Goal: Information Seeking & Learning: Understand process/instructions

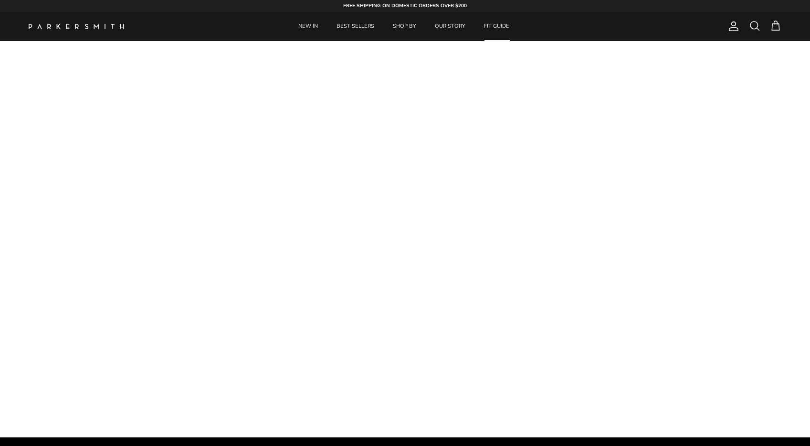
click at [497, 25] on link "FIT GUIDE" at bounding box center [496, 26] width 42 height 29
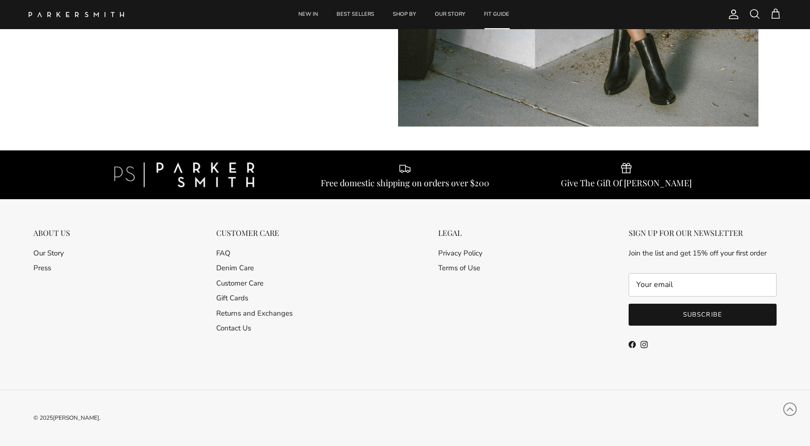
scroll to position [9425, 0]
click at [240, 287] on link "Customer Care" at bounding box center [239, 283] width 47 height 10
click at [243, 269] on link "Denim Care" at bounding box center [235, 268] width 38 height 10
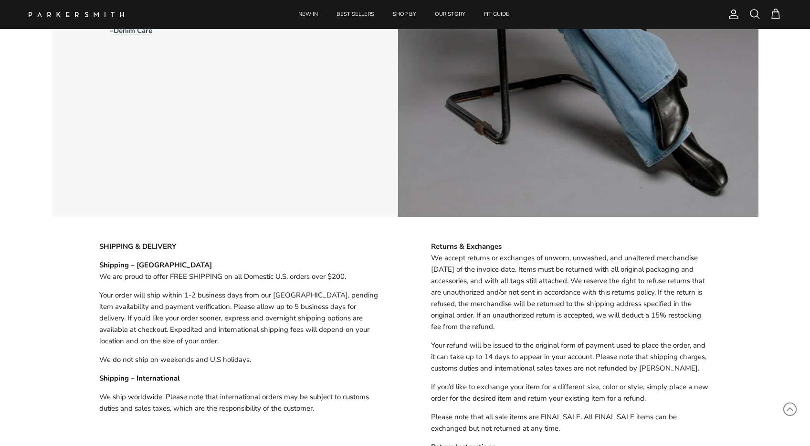
scroll to position [638, 0]
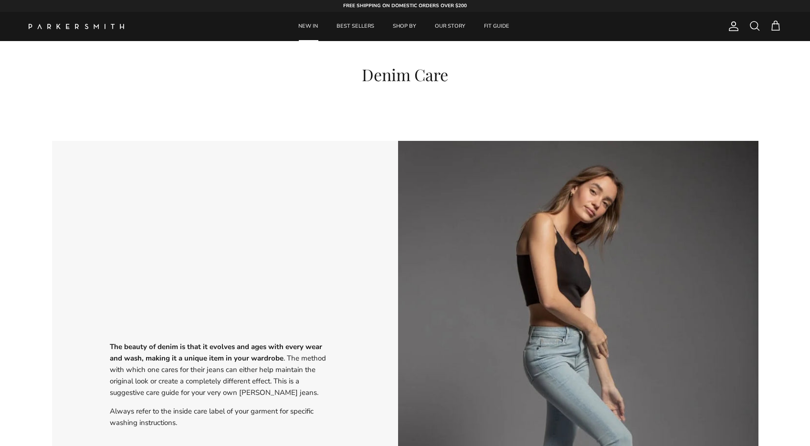
click at [321, 28] on link "NEW IN" at bounding box center [308, 26] width 37 height 29
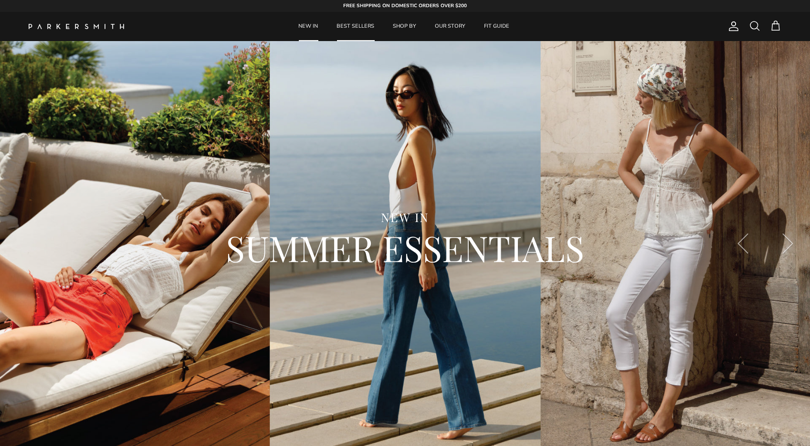
click at [352, 25] on link "BEST SELLERS" at bounding box center [355, 26] width 55 height 29
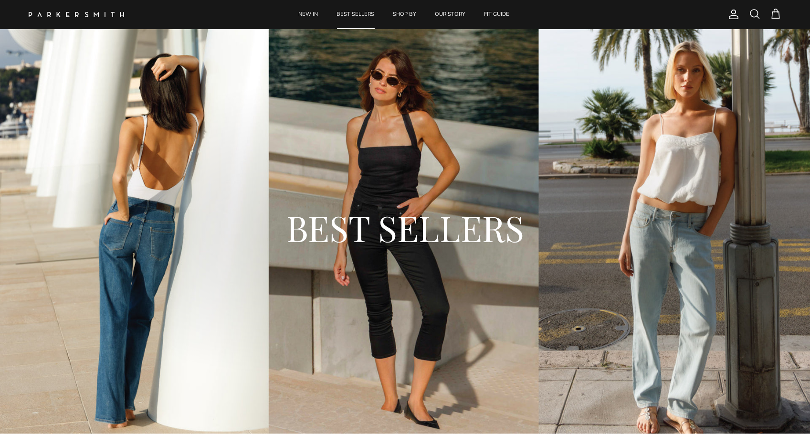
scroll to position [612, 0]
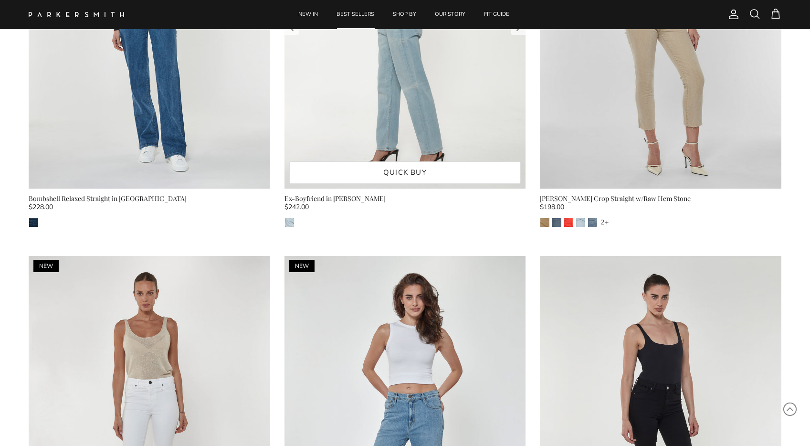
click at [336, 105] on img at bounding box center [404, 28] width 241 height 322
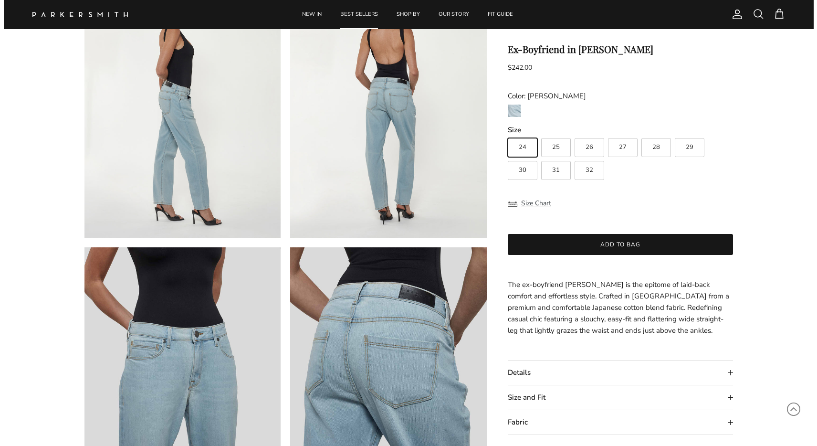
scroll to position [387, 0]
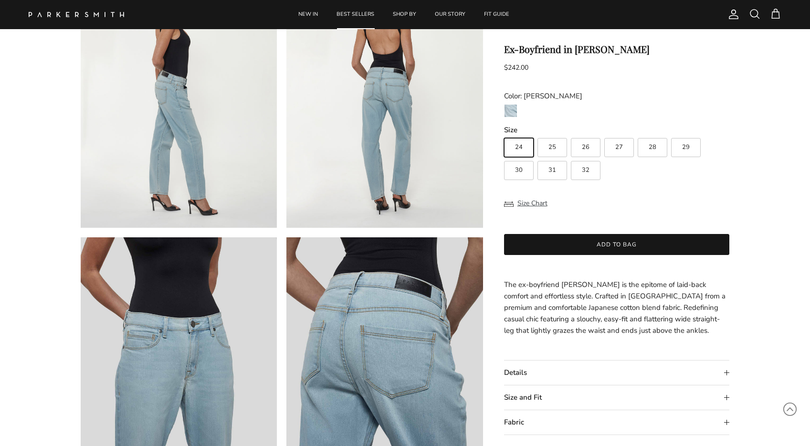
drag, startPoint x: 531, startPoint y: 205, endPoint x: 526, endPoint y: 206, distance: 4.9
click at [532, 205] on button "Size Chart" at bounding box center [525, 203] width 43 height 18
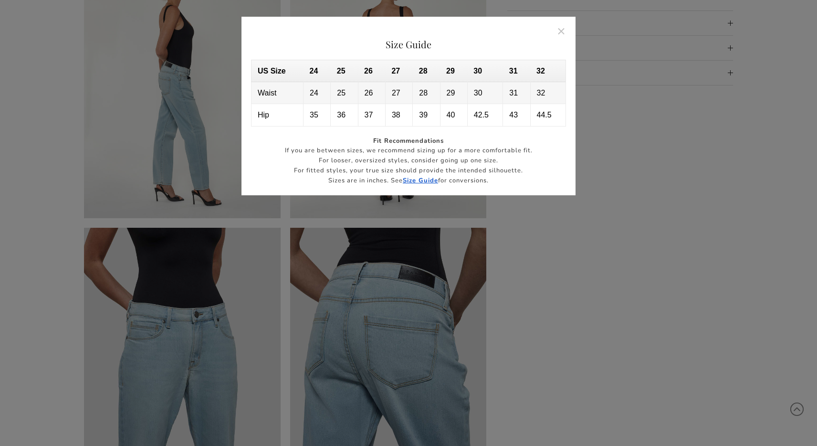
click at [265, 69] on th "US Size" at bounding box center [277, 71] width 52 height 22
click at [427, 179] on strong "Size Guide" at bounding box center [420, 180] width 35 height 9
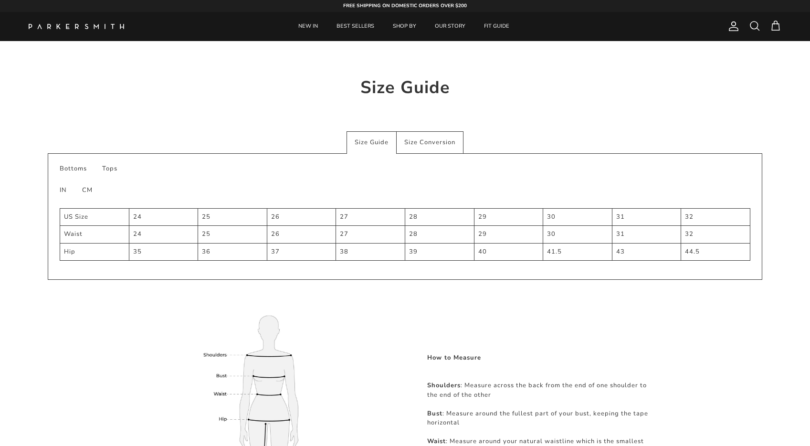
click at [418, 139] on div "Size Conversion" at bounding box center [430, 142] width 67 height 22
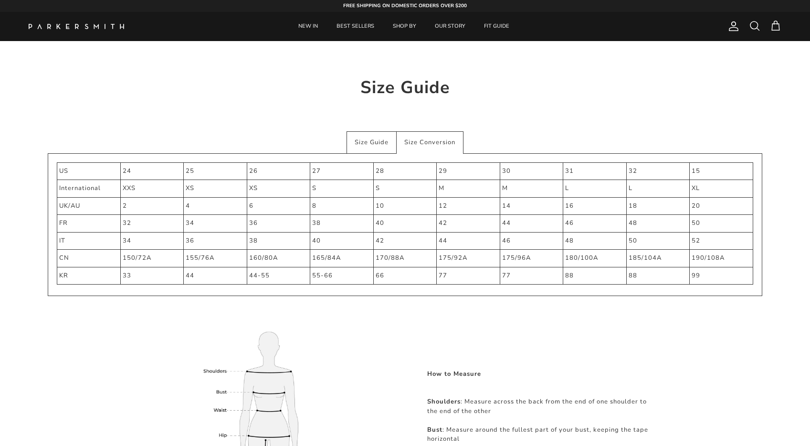
click at [68, 221] on div "FR" at bounding box center [87, 224] width 57 height 10
drag, startPoint x: 61, startPoint y: 221, endPoint x: 98, endPoint y: 217, distance: 37.5
click at [98, 217] on td "FR" at bounding box center [88, 224] width 63 height 18
click at [128, 220] on div "32" at bounding box center [151, 224] width 57 height 10
click at [231, 222] on div "34" at bounding box center [214, 224] width 57 height 10
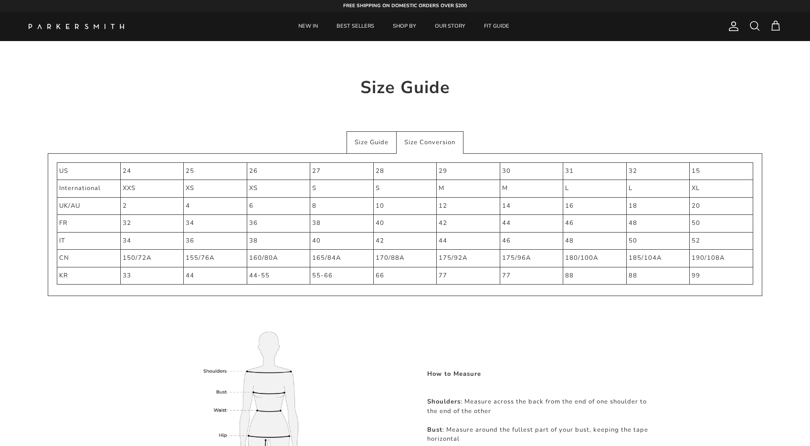
click at [292, 222] on div "36" at bounding box center [277, 224] width 57 height 10
click at [327, 221] on div "38" at bounding box center [340, 224] width 57 height 10
